Goal: Task Accomplishment & Management: Manage account settings

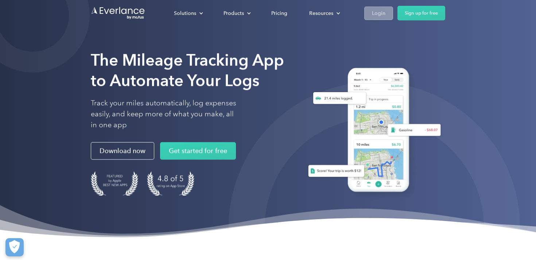
click at [378, 9] on div "Login" at bounding box center [378, 13] width 13 height 9
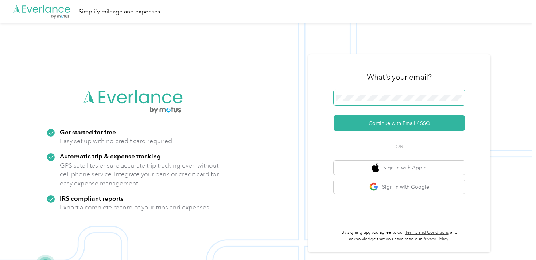
click at [412, 92] on span at bounding box center [399, 97] width 131 height 15
click at [401, 94] on span at bounding box center [399, 97] width 131 height 15
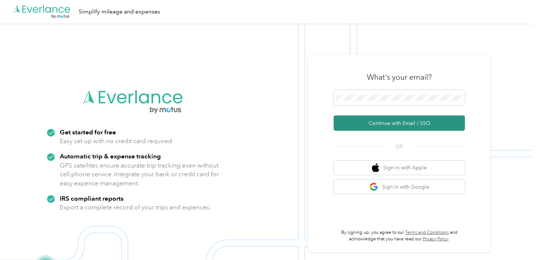
click at [390, 123] on button "Continue with Email / SSO" at bounding box center [399, 123] width 131 height 15
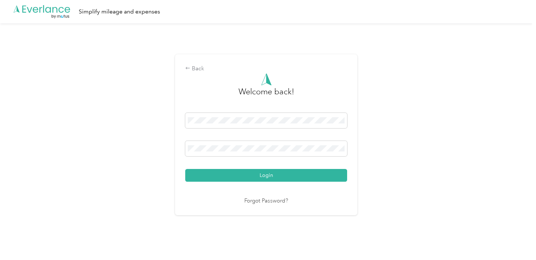
click at [0, 253] on nordpass-portal at bounding box center [0, 253] width 0 height 0
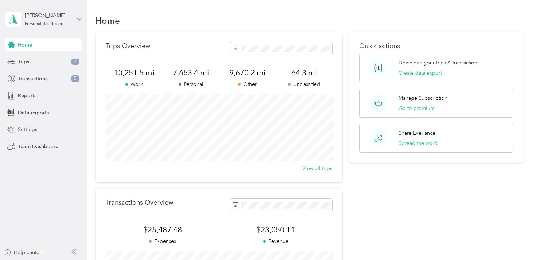
click at [30, 127] on span "Settings" at bounding box center [27, 130] width 19 height 8
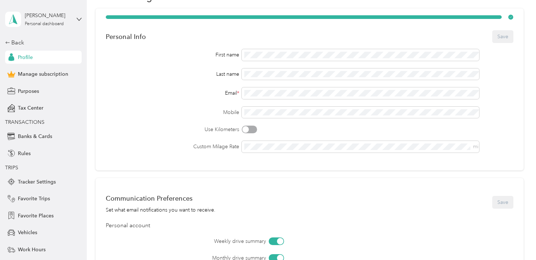
scroll to position [16, 0]
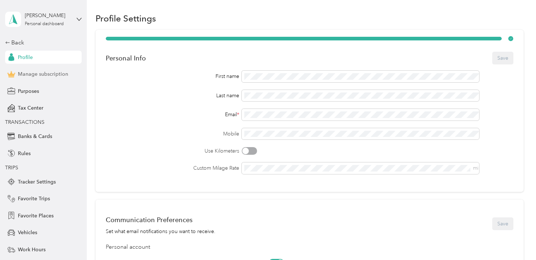
click at [42, 77] on span "Manage subscription" at bounding box center [43, 74] width 50 height 8
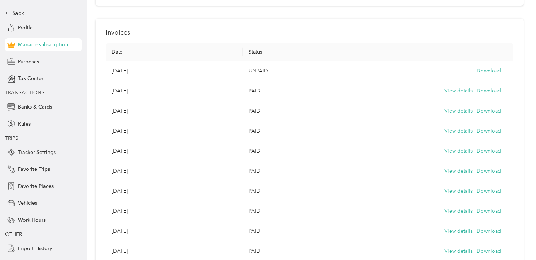
scroll to position [42, 0]
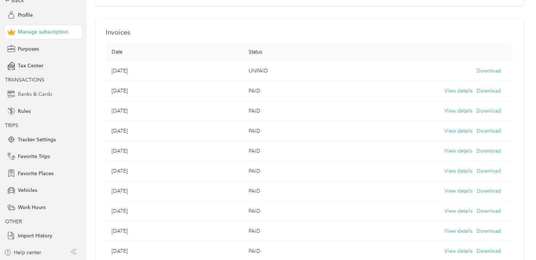
click at [33, 96] on span "Banks & Cards" at bounding box center [35, 94] width 34 height 8
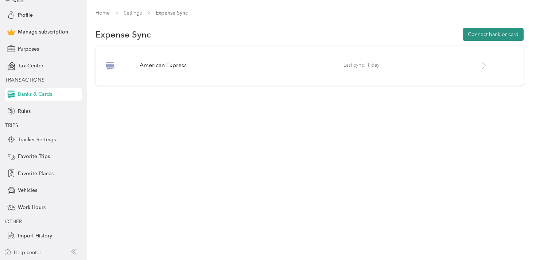
click at [500, 36] on button "Connect bank or card" at bounding box center [493, 34] width 61 height 13
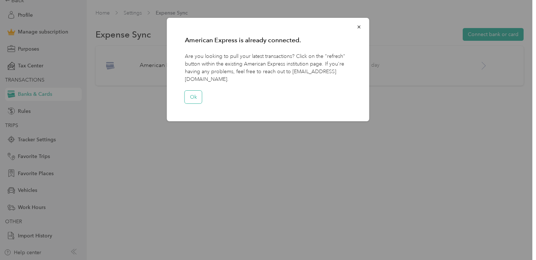
click at [198, 91] on button "Ok" at bounding box center [193, 97] width 17 height 13
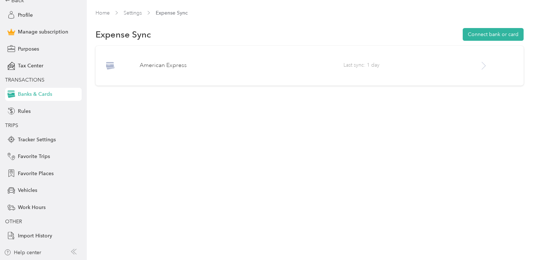
click at [488, 65] on icon at bounding box center [483, 65] width 9 height 9
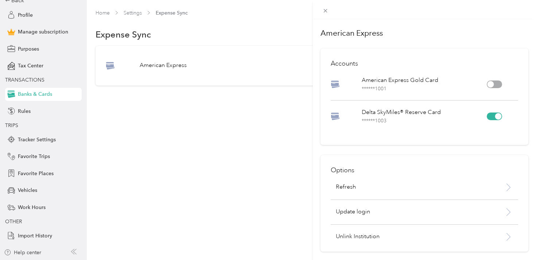
click at [491, 114] on div at bounding box center [494, 117] width 15 height 8
click at [496, 84] on div at bounding box center [494, 85] width 15 height 8
click at [350, 187] on p "Refresh" at bounding box center [346, 187] width 20 height 9
click at [35, 36] on div "American Express Accounts American Express Gold Card ****** 1001 Delta SkyMiles…" at bounding box center [268, 130] width 536 height 260
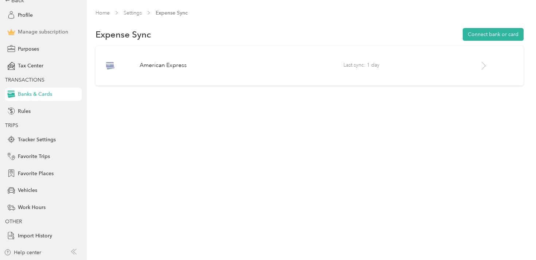
click at [35, 32] on span "Manage subscription" at bounding box center [43, 32] width 50 height 8
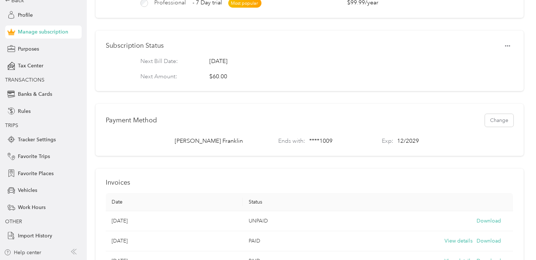
scroll to position [209, 0]
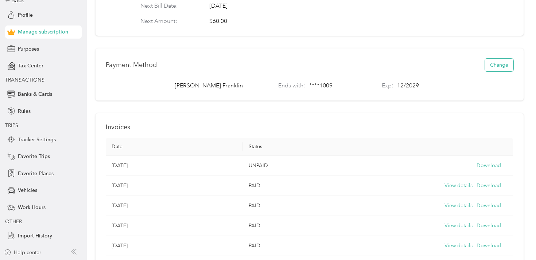
click at [491, 63] on button "Change" at bounding box center [499, 65] width 28 height 13
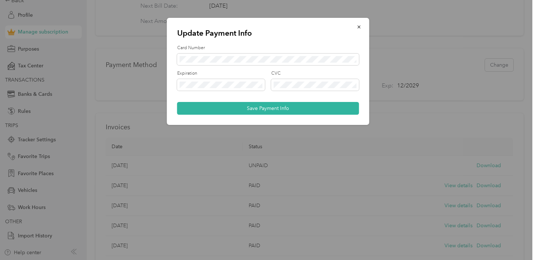
click at [0, 260] on nordpass-autofill-portal at bounding box center [0, 260] width 0 height 0
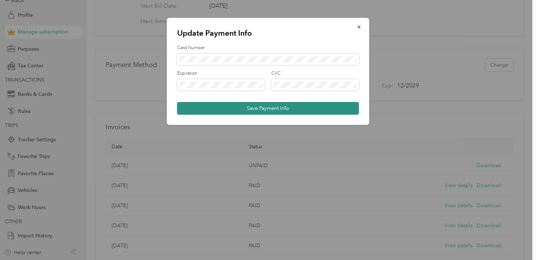
click at [288, 105] on button "Save Payment Info" at bounding box center [268, 108] width 182 height 13
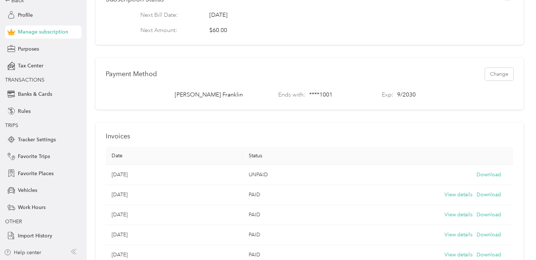
scroll to position [0, 0]
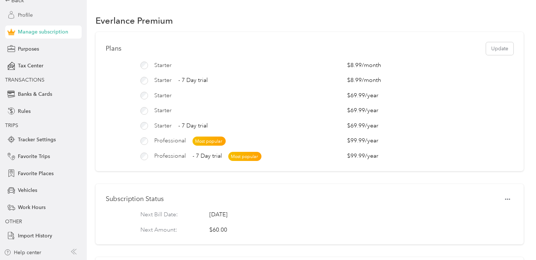
click at [30, 17] on span "Profile" at bounding box center [25, 15] width 15 height 8
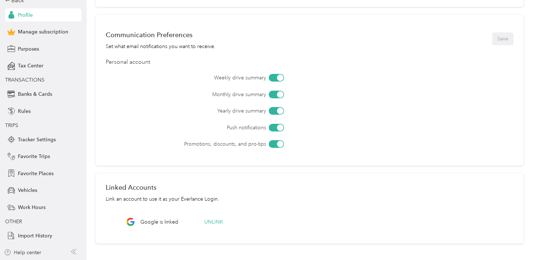
scroll to position [42, 0]
click at [35, 47] on span "Purposes" at bounding box center [28, 49] width 21 height 8
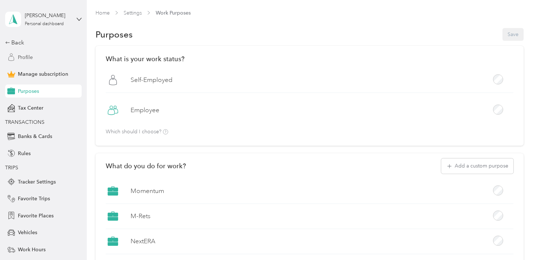
click at [25, 54] on span "Profile" at bounding box center [25, 58] width 15 height 8
